Goal: Transaction & Acquisition: Subscribe to service/newsletter

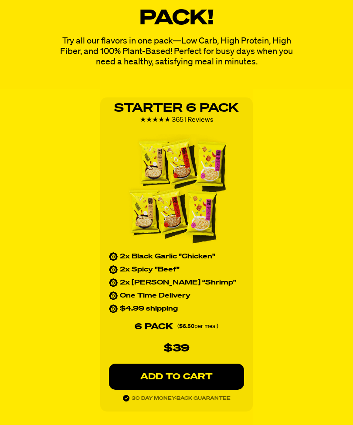
scroll to position [1197, 0]
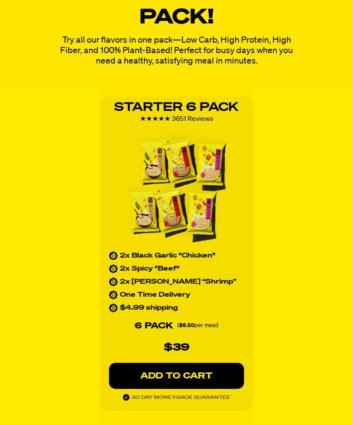
click at [210, 373] on p "ADD TO CART" at bounding box center [176, 376] width 100 height 9
click at [175, 375] on p "ADD TO CART" at bounding box center [176, 376] width 100 height 9
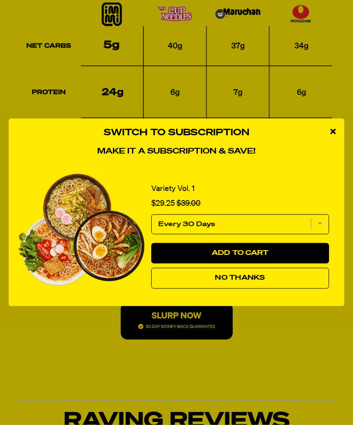
scroll to position [2038, 0]
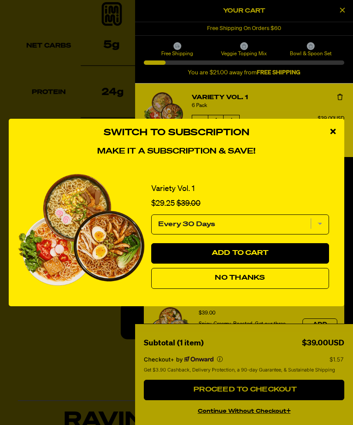
click at [185, 195] on link "Variety Vol. 1" at bounding box center [173, 189] width 44 height 13
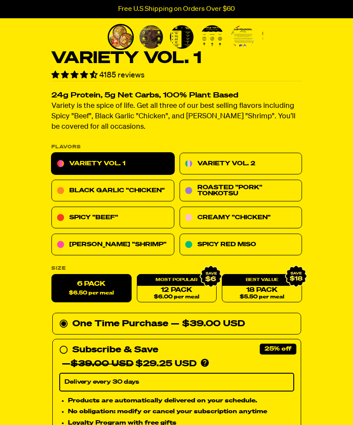
scroll to position [211, 0]
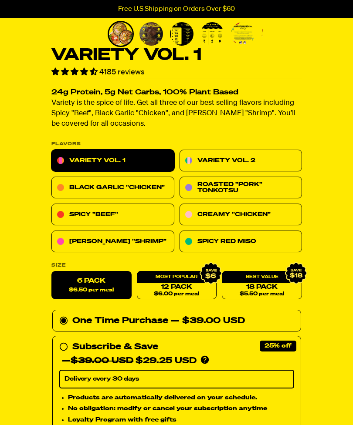
click at [248, 161] on link "Variety Vol. 2" at bounding box center [240, 161] width 123 height 22
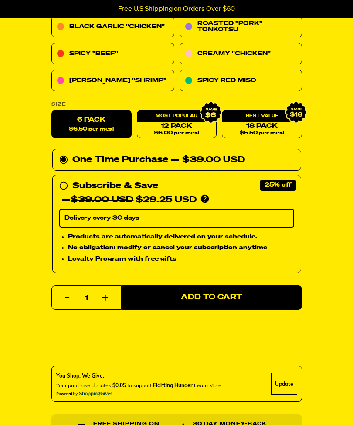
scroll to position [372, 0]
click at [66, 185] on icon at bounding box center [63, 186] width 9 height 9
click at [65, 179] on input "Subscribe & Save 25% — $39.00 USD $29.25 USD You'll receive your selected flavo…" at bounding box center [62, 179] width 6 height 0
radio input "true"
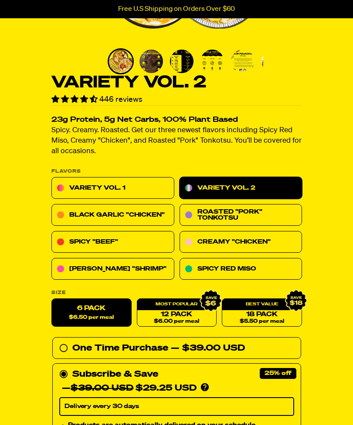
scroll to position [183, 0]
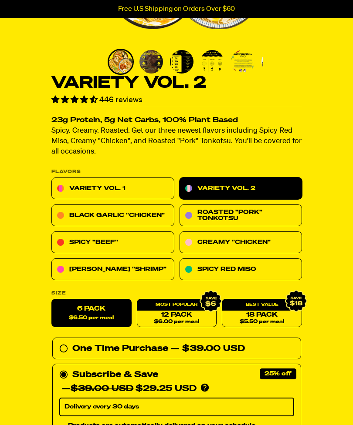
click at [121, 182] on link "Variety Vol. 1" at bounding box center [112, 189] width 123 height 22
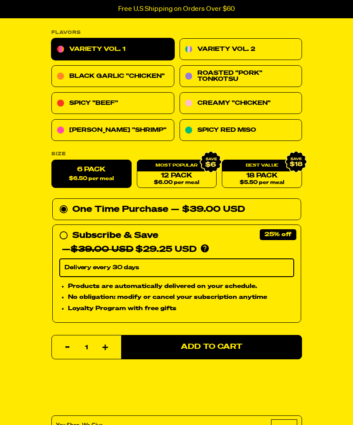
scroll to position [338, 0]
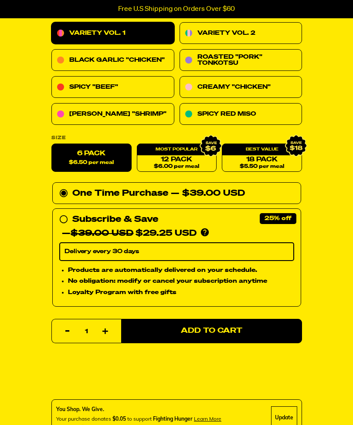
click at [65, 213] on input "Subscribe & Save 25% — $39.00 USD $29.25 USD You'll receive your selected flavo…" at bounding box center [62, 213] width 6 height 0
radio input "true"
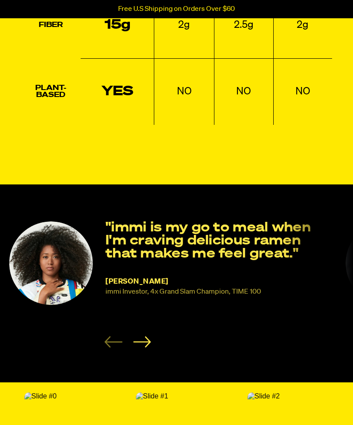
scroll to position [1378, 0]
